Goal: Find specific page/section: Find specific page/section

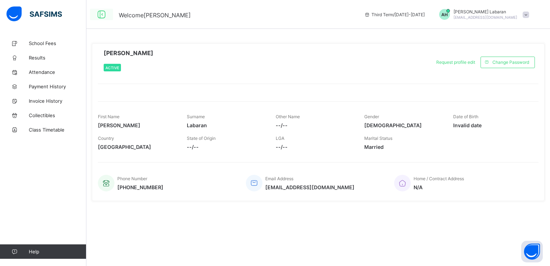
click at [102, 15] on icon at bounding box center [101, 14] width 12 height 10
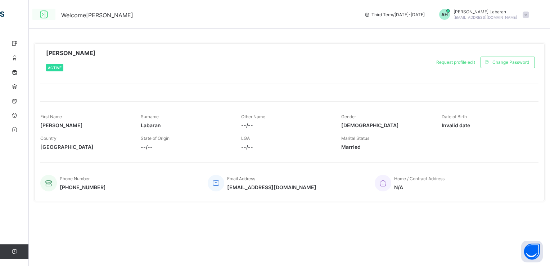
click at [102, 15] on span "Welcome [PERSON_NAME]" at bounding box center [97, 15] width 72 height 7
click at [41, 16] on icon at bounding box center [44, 14] width 12 height 10
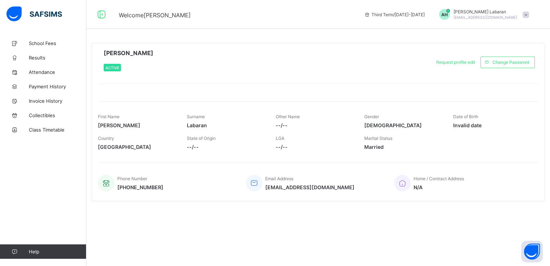
click at [448, 14] on span "AH" at bounding box center [445, 14] width 6 height 5
click at [494, 41] on span "Notifications" at bounding box center [506, 42] width 48 height 8
